Goal: Task Accomplishment & Management: Manage account settings

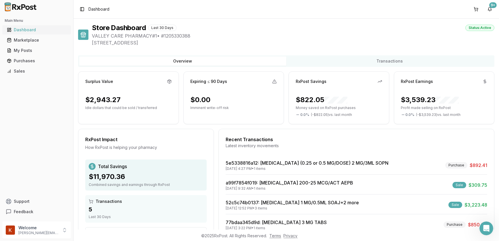
drag, startPoint x: 0, startPoint y: 0, endPoint x: 26, endPoint y: 31, distance: 40.9
click at [26, 31] on div "Dashboard" at bounding box center [36, 30] width 59 height 6
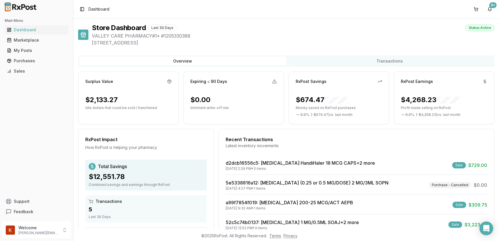
click at [33, 52] on div "My Posts" at bounding box center [36, 51] width 59 height 6
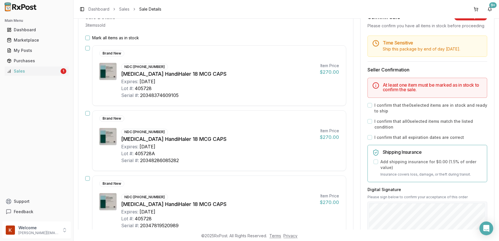
scroll to position [52, 0]
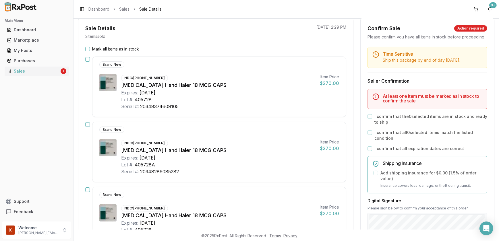
click at [86, 48] on button "Mark all items as in stock" at bounding box center [87, 49] width 5 height 5
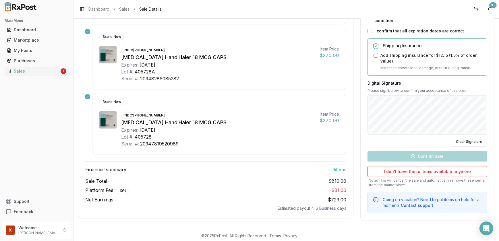
scroll to position [98, 0]
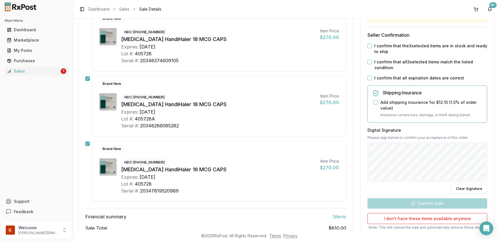
click at [368, 48] on button "I confirm that the 3 selected items are in stock and ready to ship" at bounding box center [369, 46] width 5 height 5
click at [367, 64] on button "I confirm that all 3 selected items match the listed condition" at bounding box center [369, 62] width 5 height 5
click at [376, 105] on button "Add shipping insurance for $12.15 ( 1.5 % of order value)" at bounding box center [375, 102] width 5 height 5
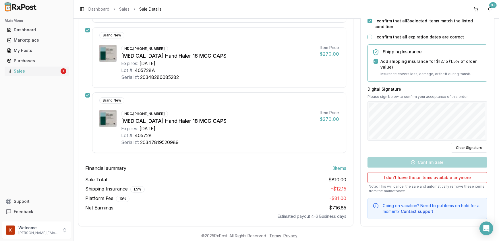
scroll to position [151, 0]
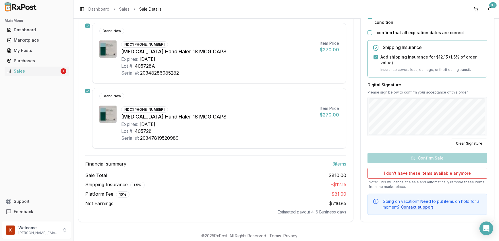
click at [417, 158] on div "Time Sensitive Ship this package by end of day [DATE] . Seller Confirmation I c…" at bounding box center [426, 85] width 133 height 259
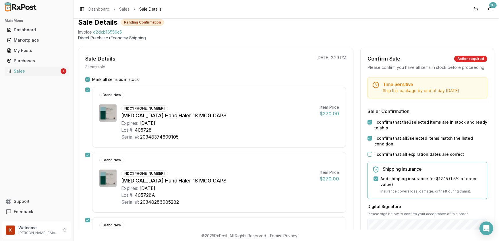
scroll to position [20, 0]
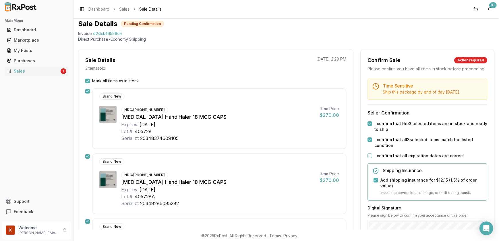
click at [369, 158] on button "I confirm that all expiration dates are correct" at bounding box center [369, 155] width 5 height 5
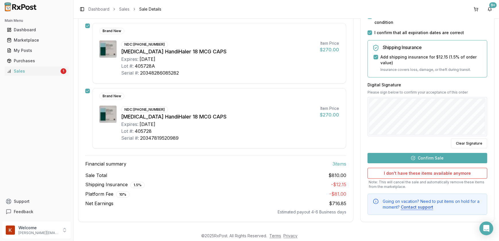
click at [407, 158] on button "Confirm Sale" at bounding box center [427, 158] width 120 height 10
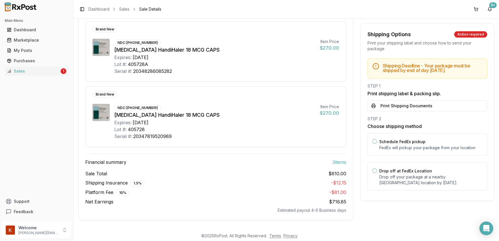
scroll to position [140, 0]
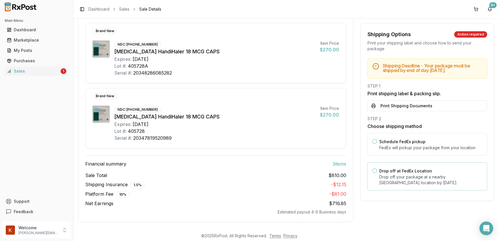
click at [372, 169] on button "Drop off at FedEx Location" at bounding box center [374, 170] width 5 height 5
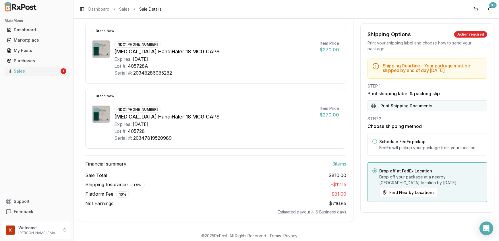
click at [395, 102] on button "Print Shipping Documents" at bounding box center [427, 105] width 120 height 11
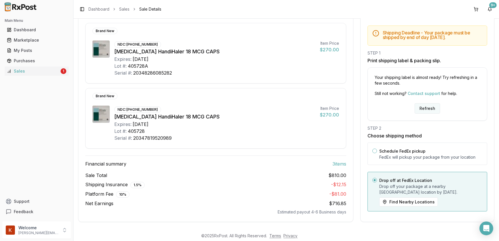
click at [433, 108] on button "Refresh" at bounding box center [427, 108] width 26 height 10
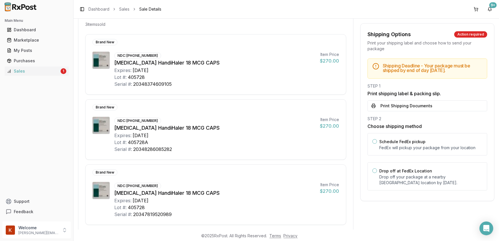
scroll to position [78, 0]
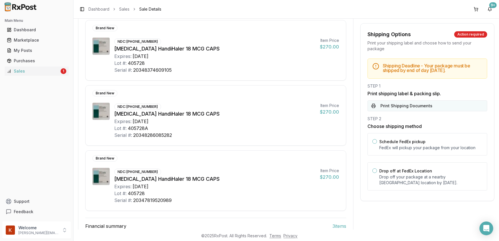
click at [414, 104] on button "Print Shipping Documents" at bounding box center [427, 105] width 120 height 11
